Goal: Task Accomplishment & Management: Use online tool/utility

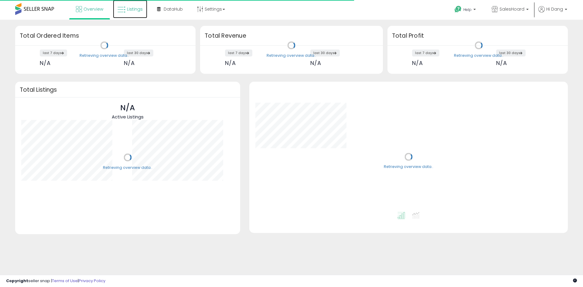
click at [137, 11] on span "Listings" at bounding box center [135, 9] width 16 height 6
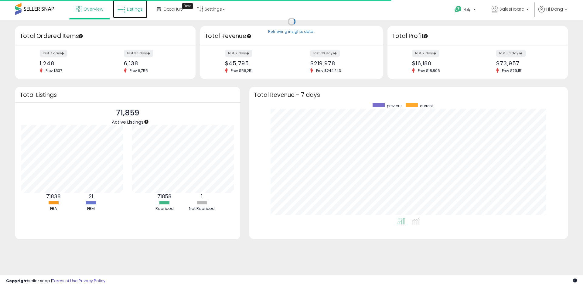
scroll to position [115, 307]
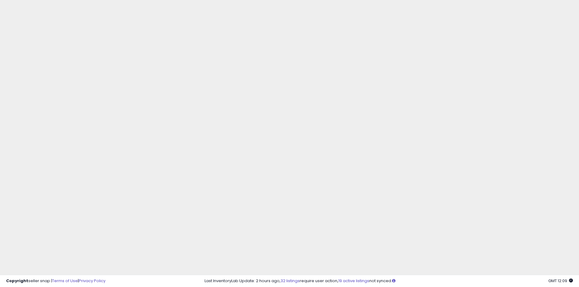
paste input "**********"
type input "**********"
